Goal: Task Accomplishment & Management: Manage account settings

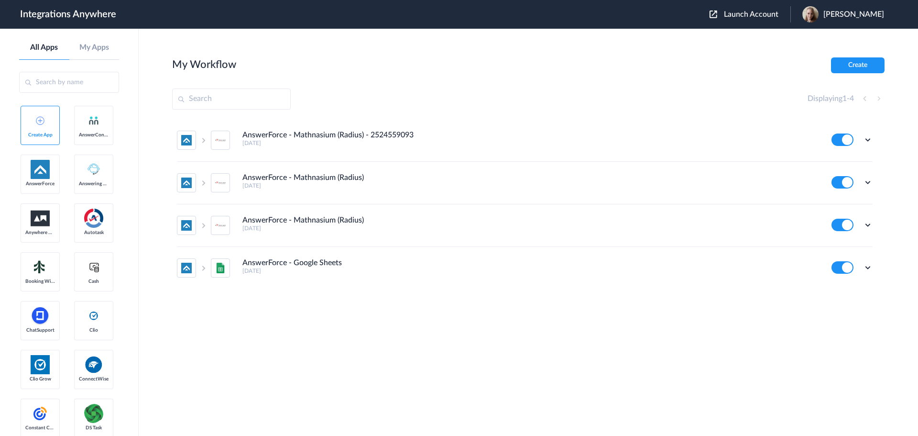
click at [775, 14] on span "Launch Account" at bounding box center [751, 15] width 54 height 8
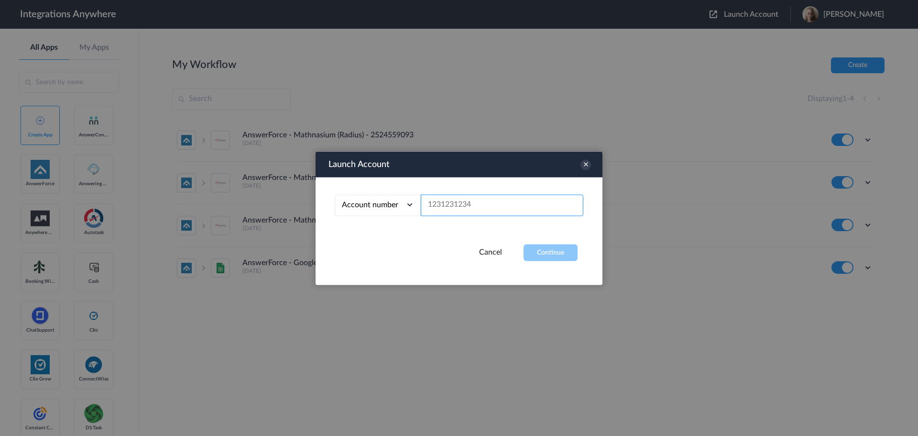
click at [474, 209] on input "text" at bounding box center [502, 205] width 163 height 22
paste input "2124338939"
type input "2124338939"
click at [536, 252] on button "Continue" at bounding box center [550, 252] width 54 height 17
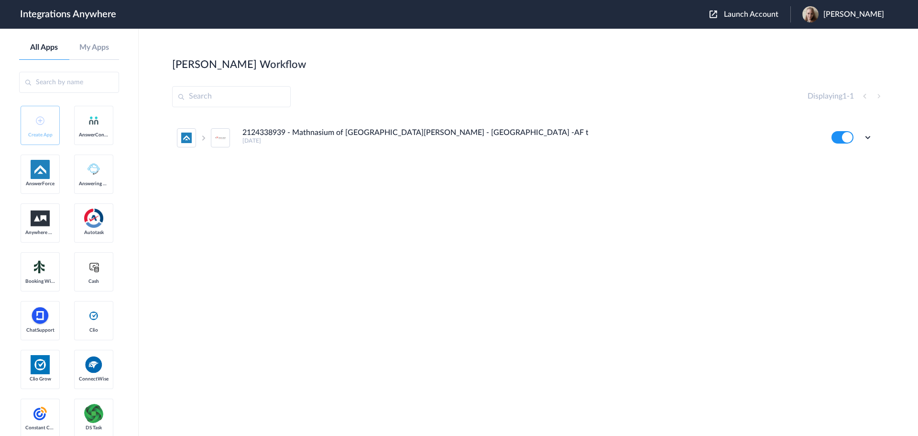
click at [848, 139] on button at bounding box center [842, 137] width 22 height 12
click at [867, 137] on icon at bounding box center [868, 137] width 10 height 10
click at [841, 195] on span "Delete" at bounding box center [837, 194] width 19 height 7
click at [835, 201] on li "Are you sure?" at bounding box center [841, 199] width 62 height 26
